Goal: Task Accomplishment & Management: Manage account settings

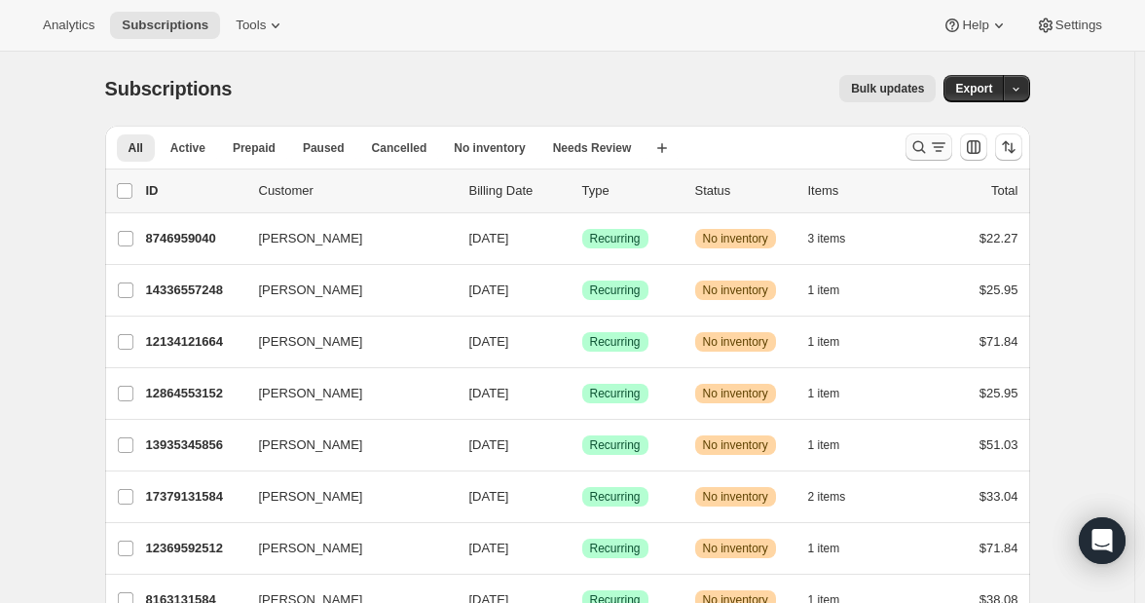
click at [919, 145] on icon "Search and filter results" at bounding box center [918, 146] width 19 height 19
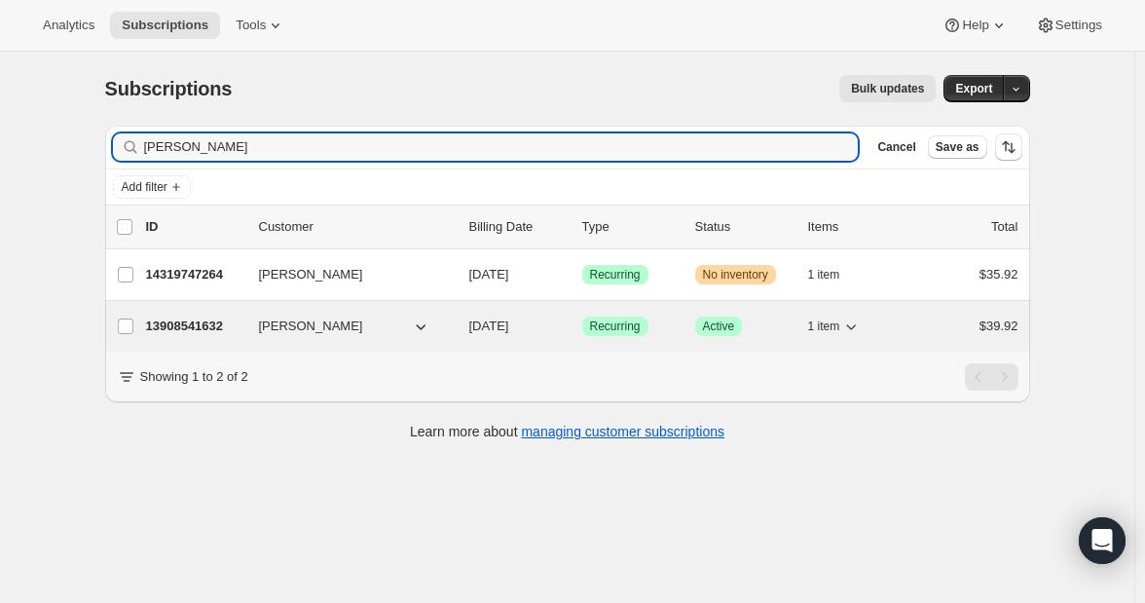
type input "[PERSON_NAME]"
click at [192, 323] on p "13908541632" at bounding box center [194, 325] width 97 height 19
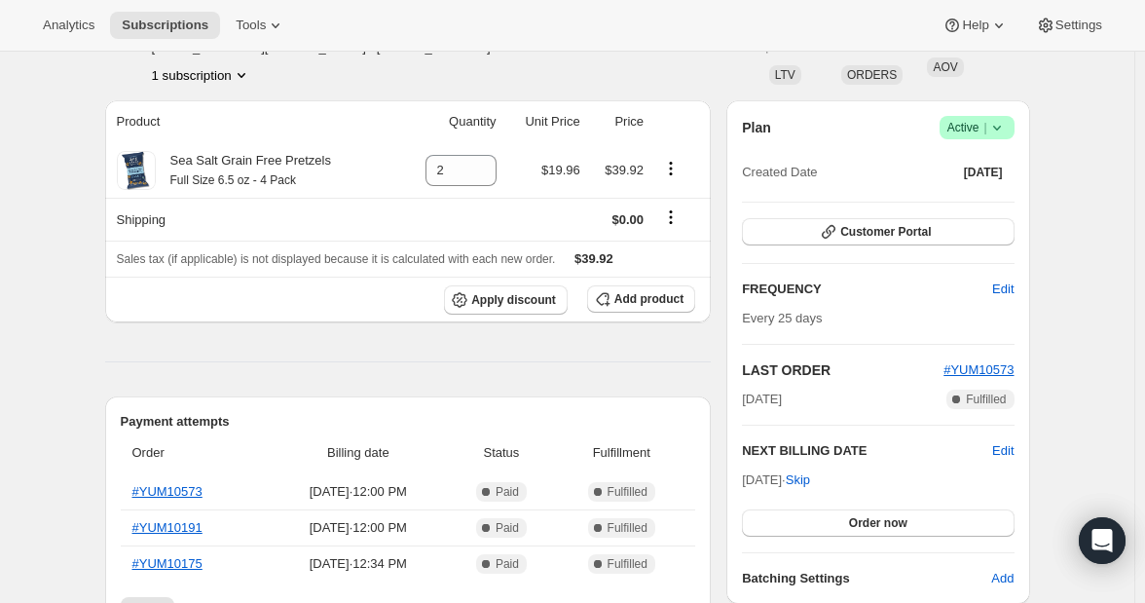
scroll to position [97, 0]
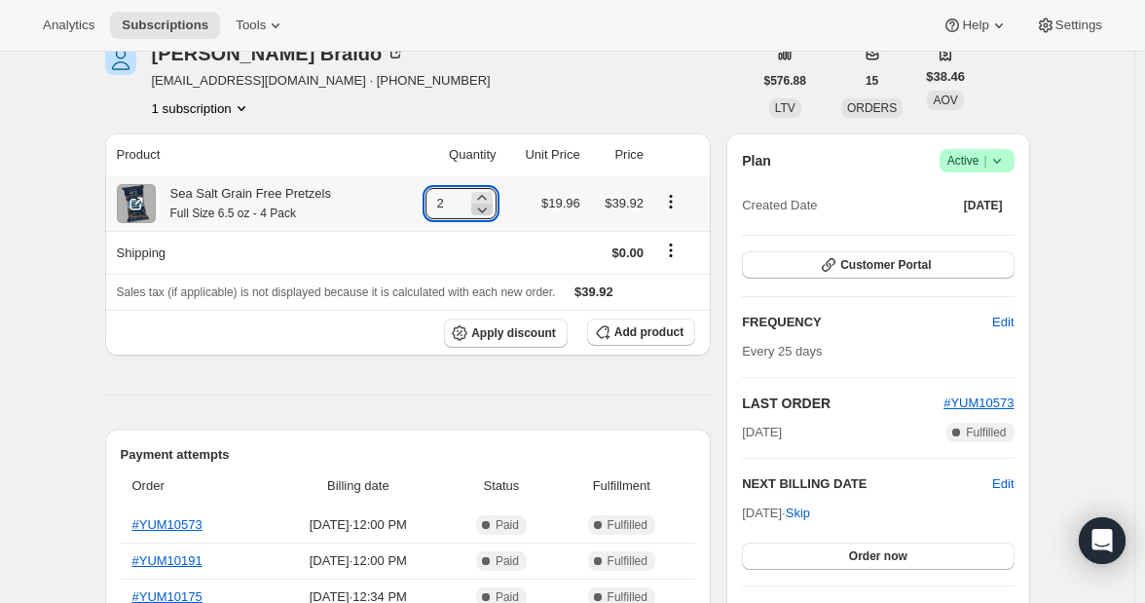
click at [483, 212] on icon at bounding box center [481, 209] width 19 height 19
type input "1"
